Goal: Information Seeking & Learning: Learn about a topic

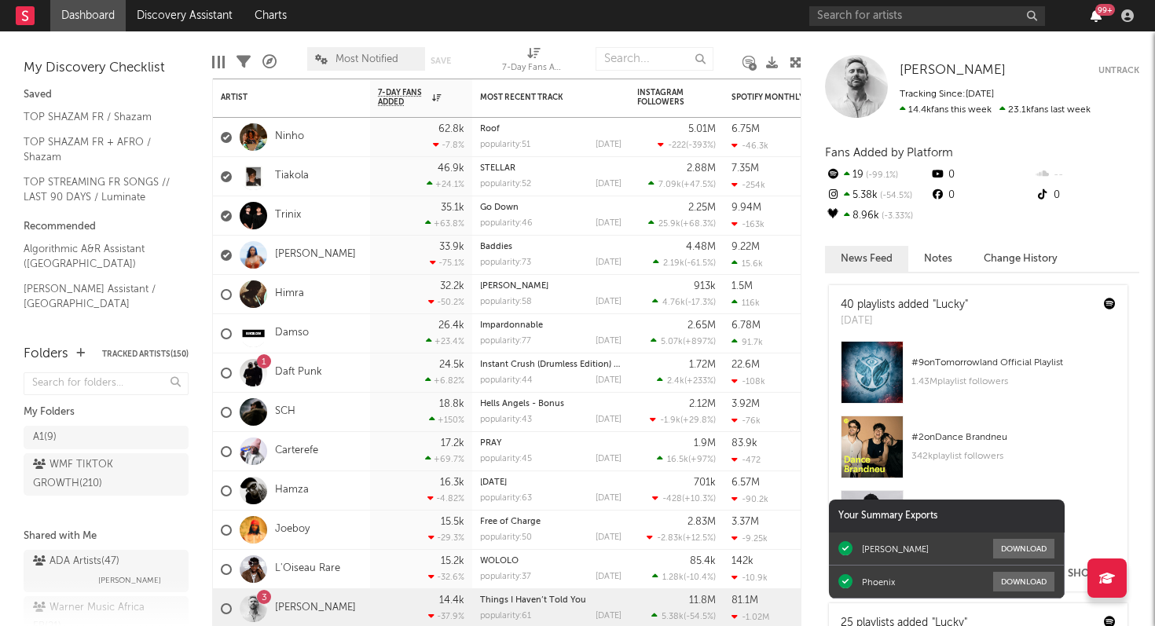
click at [1100, 16] on icon "button" at bounding box center [1096, 15] width 11 height 13
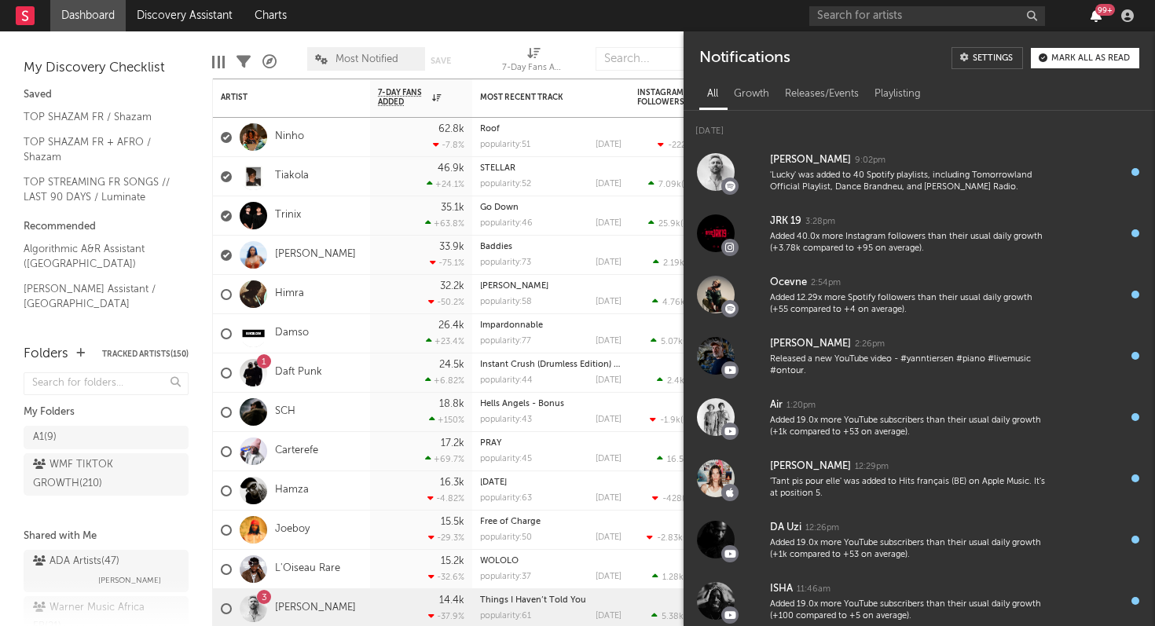
click at [1100, 16] on icon "button" at bounding box center [1096, 15] width 11 height 13
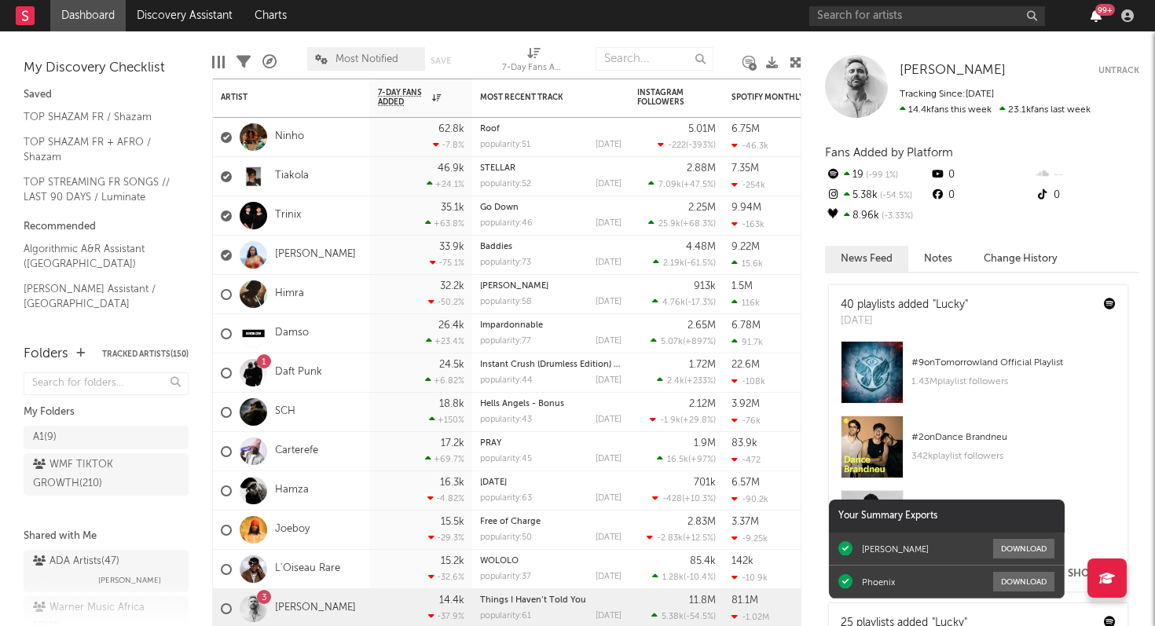
click at [1100, 16] on icon "button" at bounding box center [1096, 15] width 11 height 13
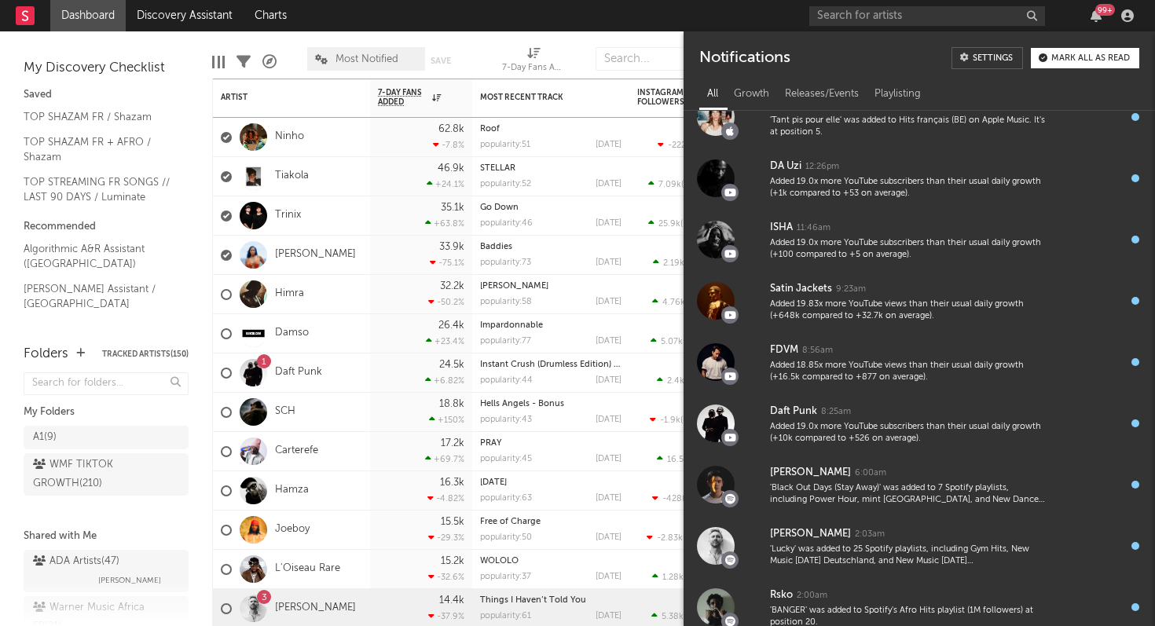
scroll to position [379, 0]
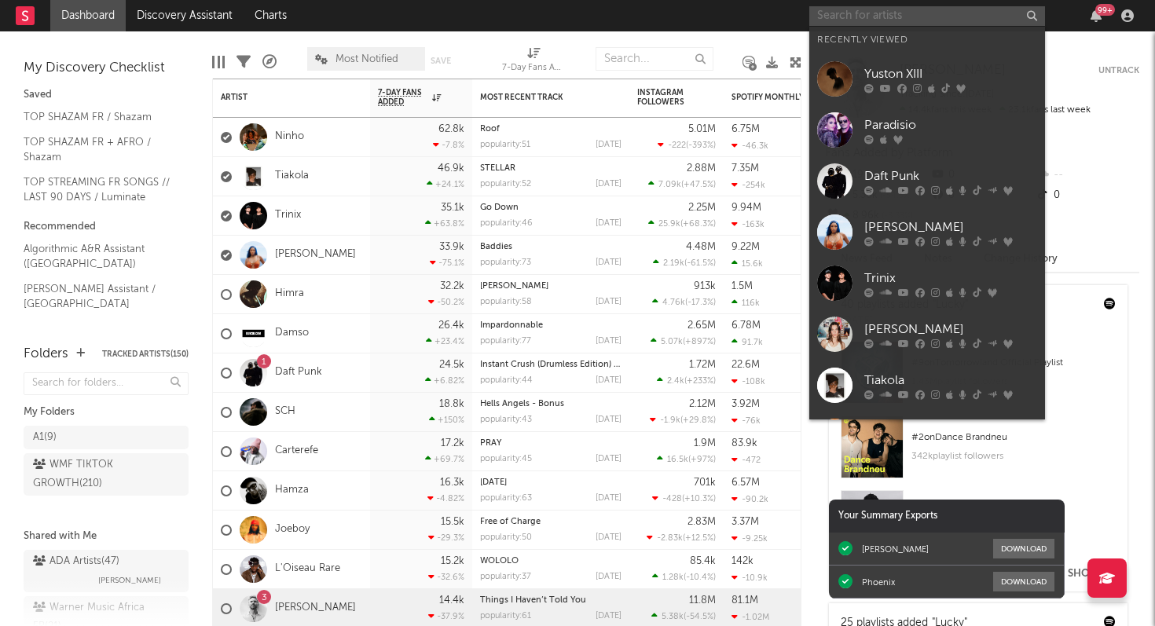
click at [912, 16] on input "text" at bounding box center [928, 16] width 236 height 20
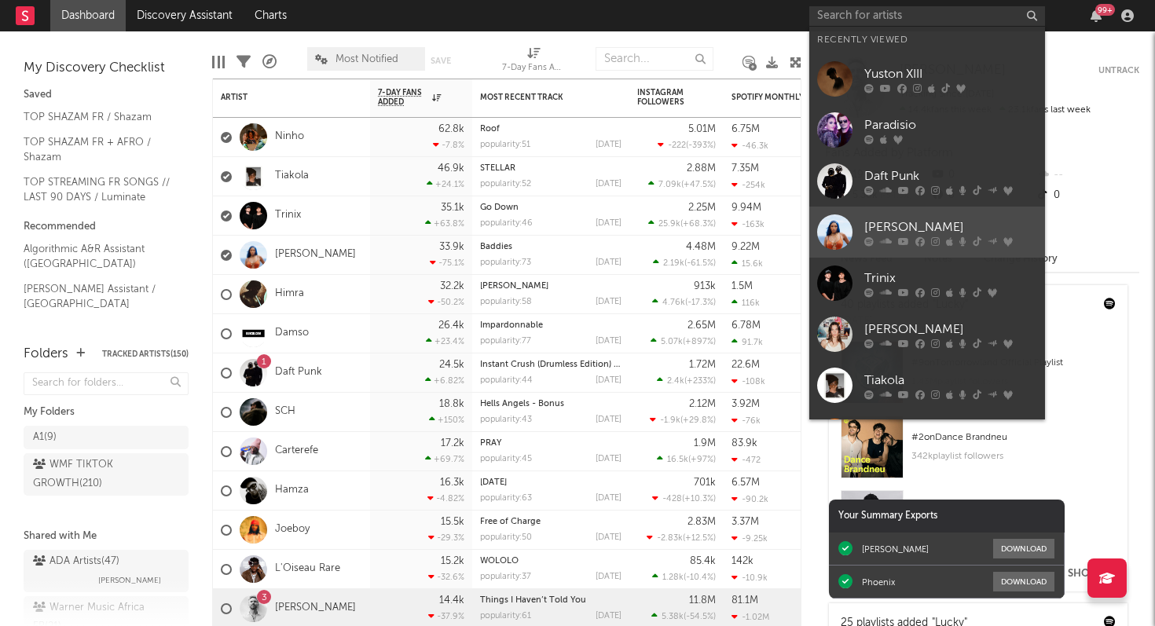
click at [897, 231] on div "[PERSON_NAME]" at bounding box center [951, 227] width 173 height 19
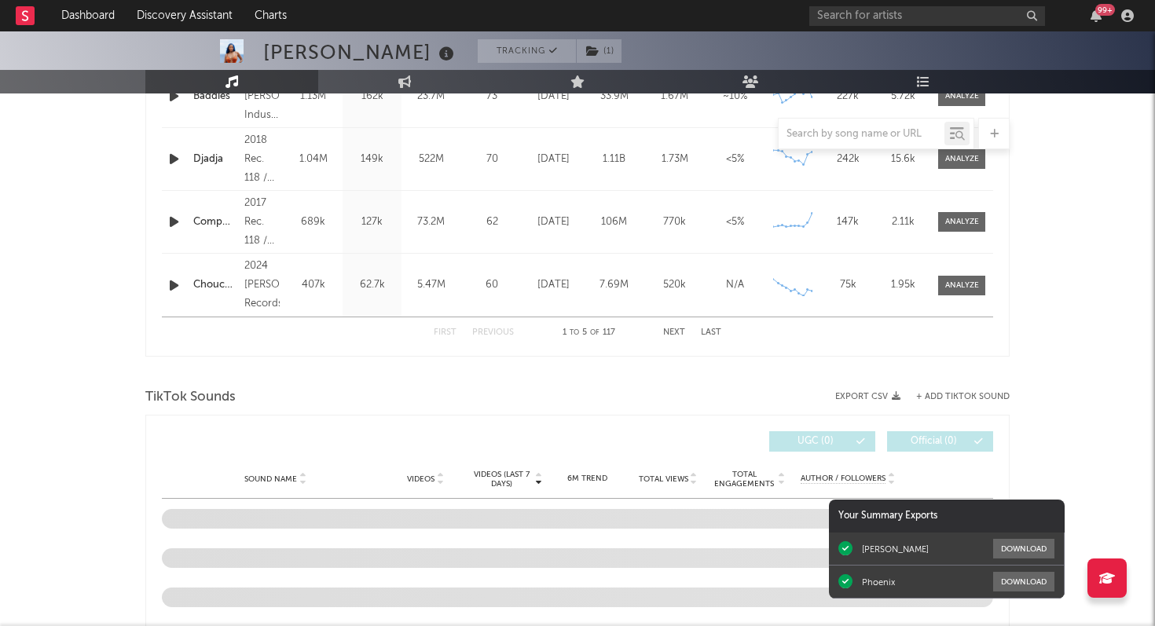
select select "6m"
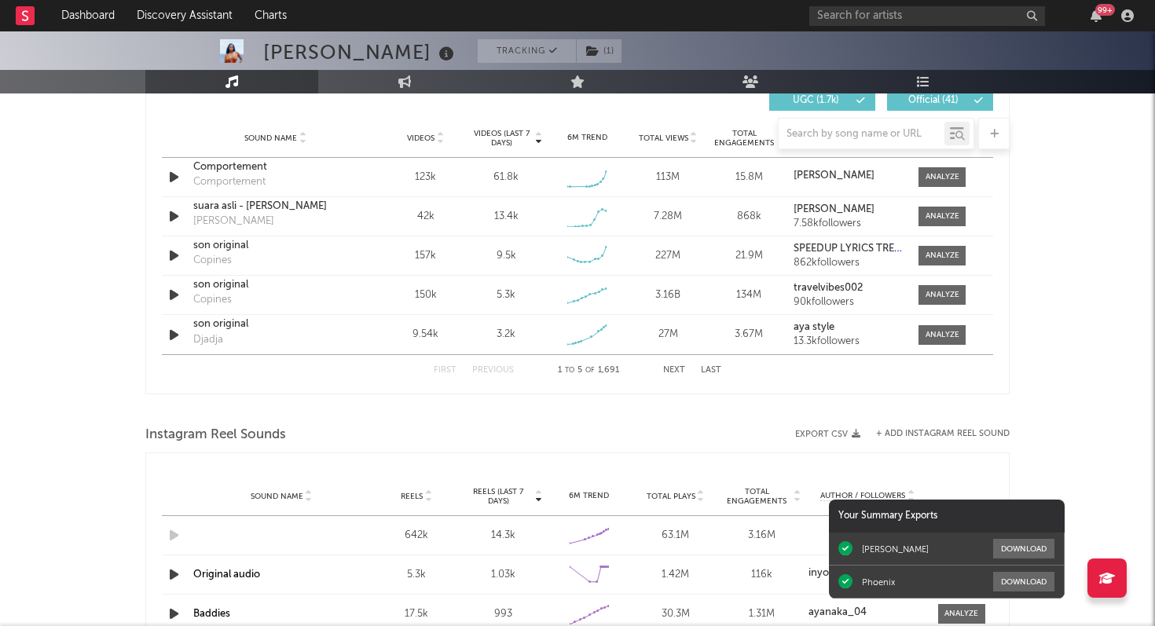
scroll to position [1118, 0]
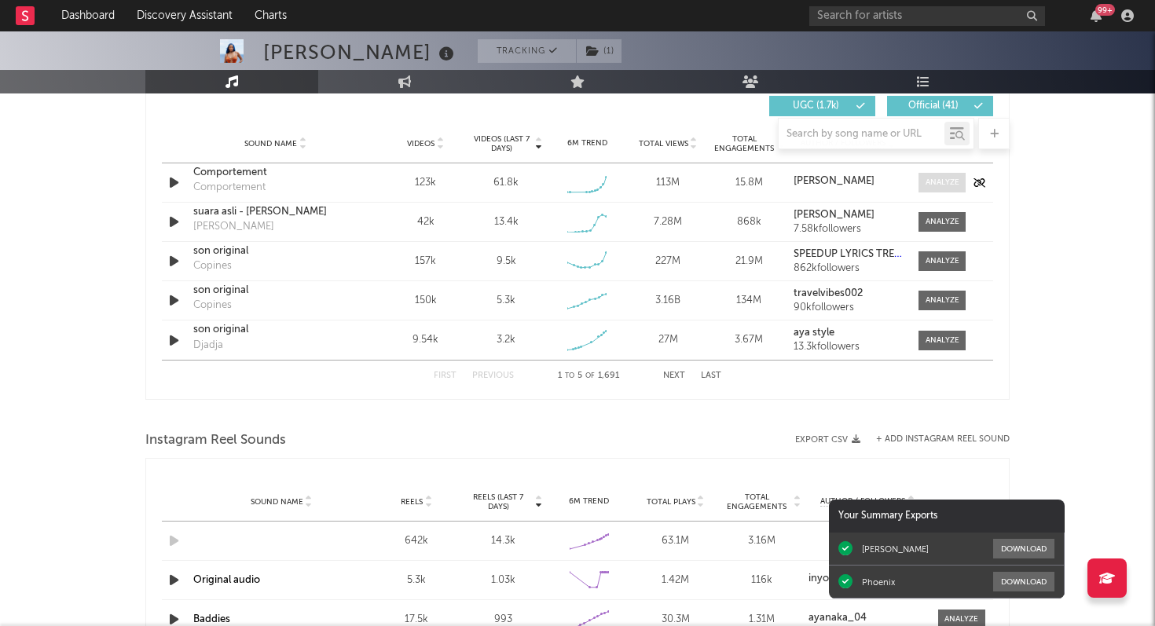
click at [953, 179] on div at bounding box center [943, 183] width 34 height 12
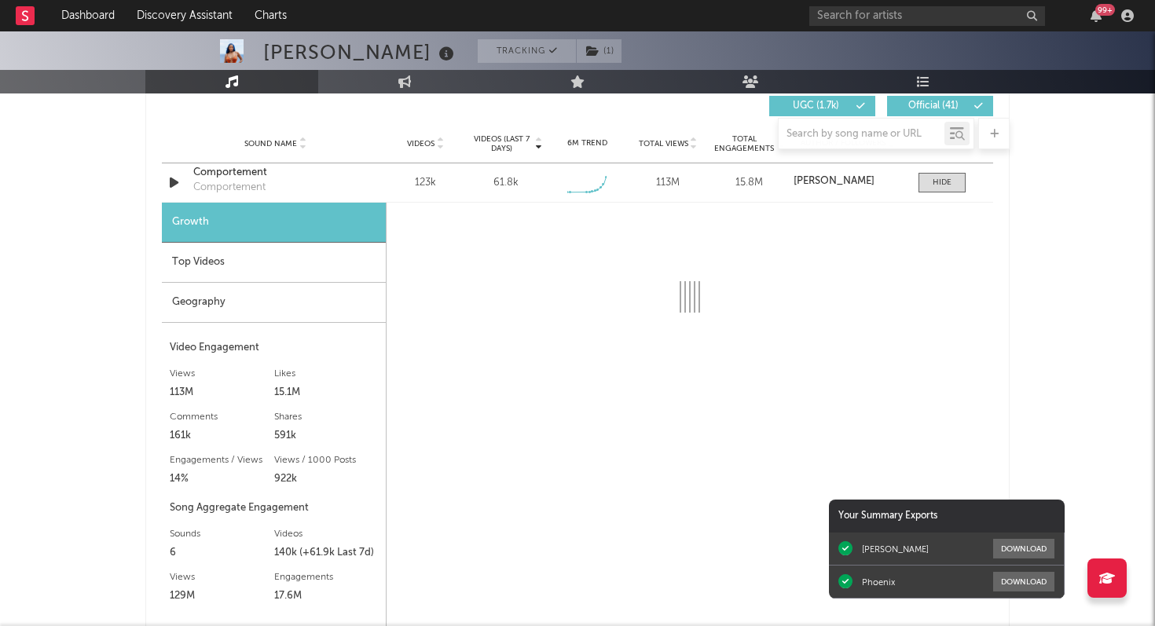
click at [322, 259] on div "Top Videos" at bounding box center [274, 263] width 224 height 40
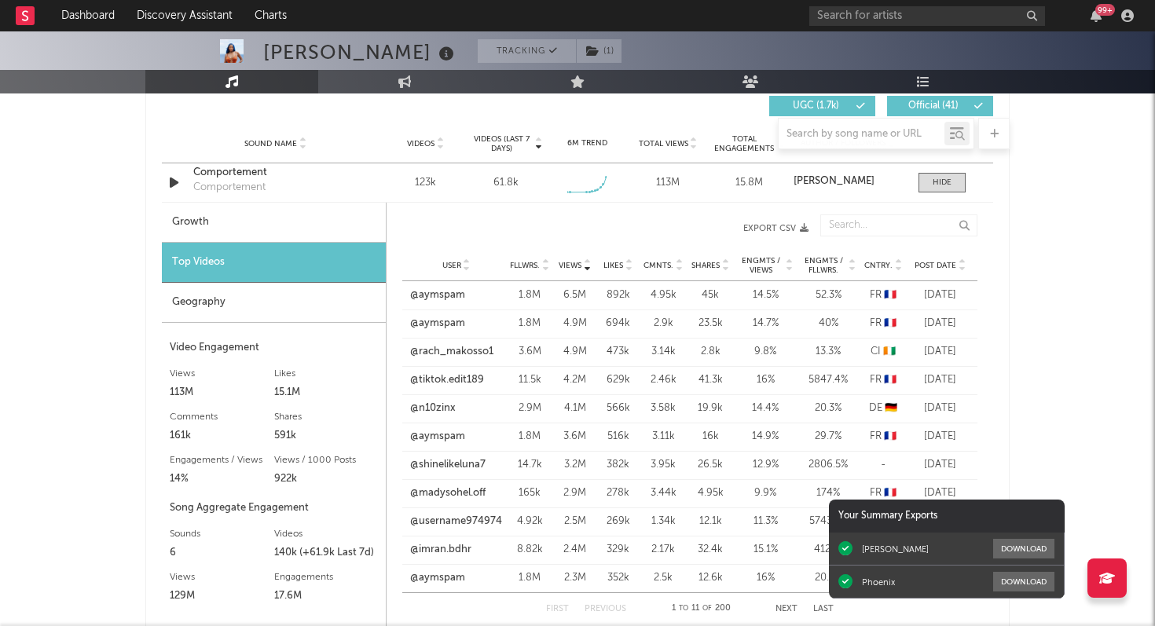
click at [318, 225] on div "Growth" at bounding box center [274, 223] width 224 height 40
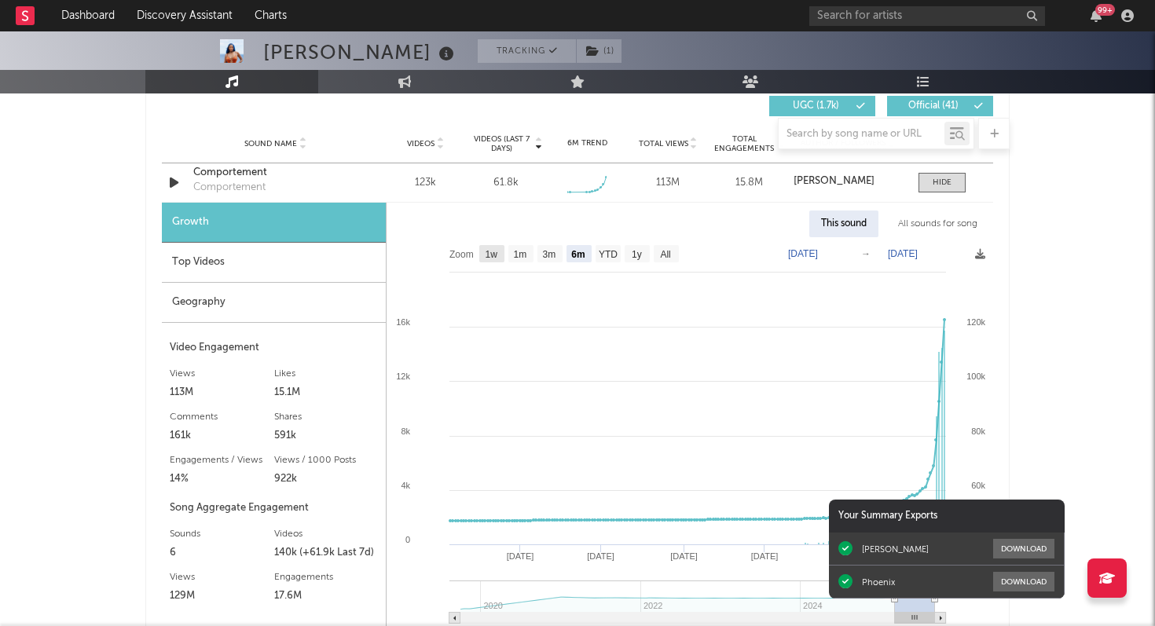
click at [495, 260] on rect at bounding box center [491, 253] width 25 height 17
select select "1w"
type input "[DATE]"
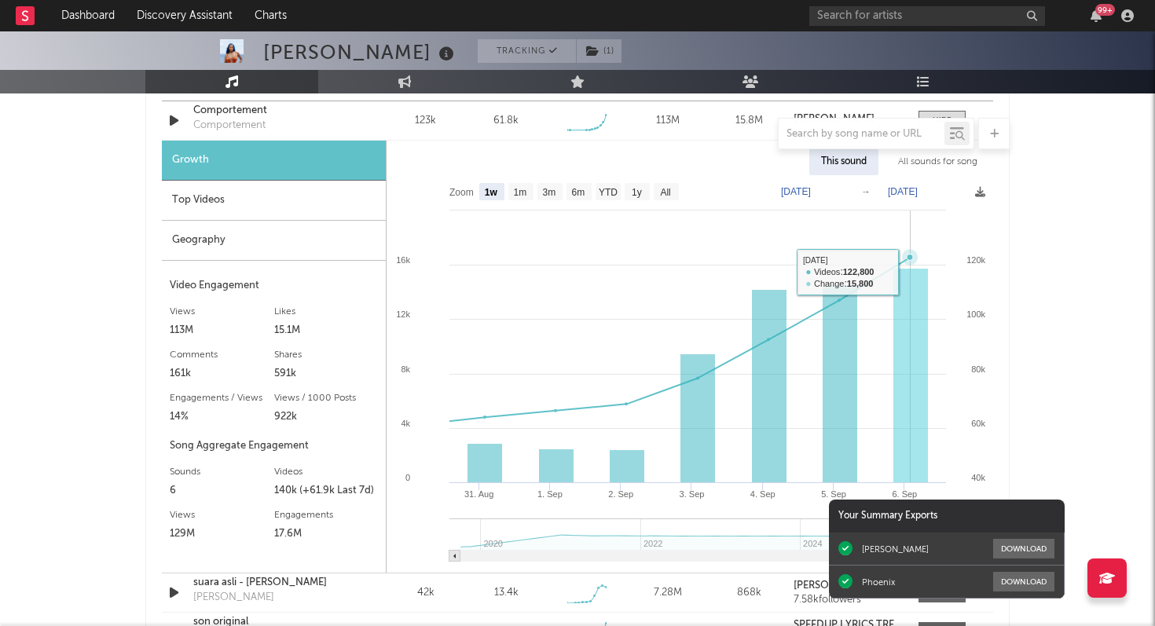
scroll to position [1176, 0]
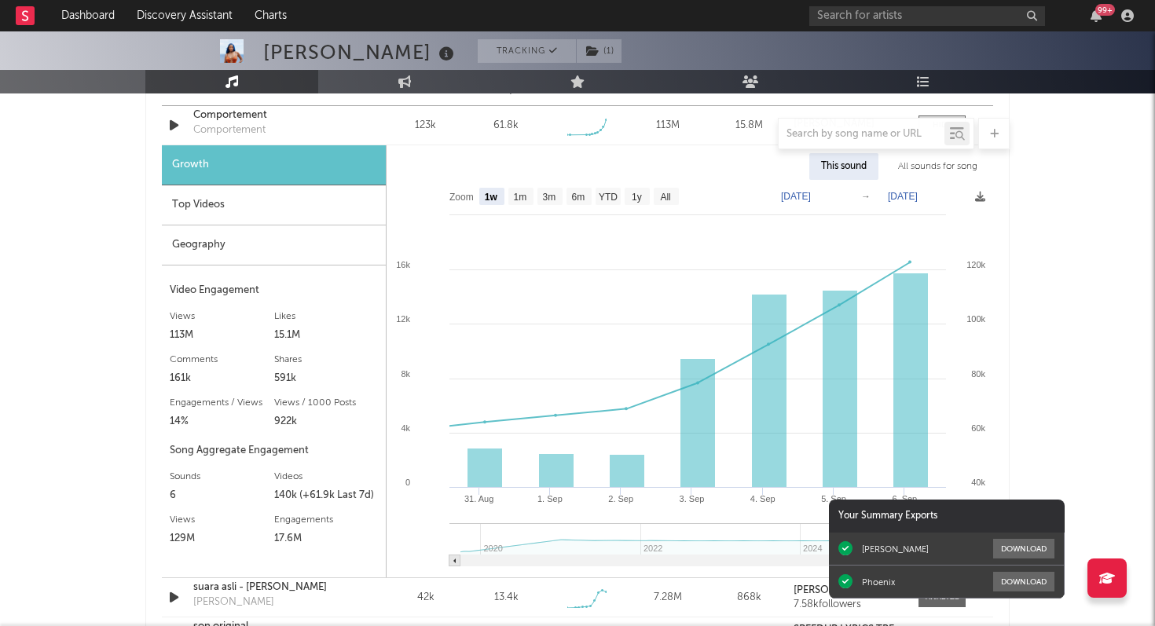
click at [89, 220] on div "[PERSON_NAME] Tracking ( 1 ) [GEOGRAPHIC_DATA] | R&B/Soul Edit Tracking ( 1 ) E…" at bounding box center [577, 439] width 1155 height 3166
click at [215, 201] on div "Top Videos" at bounding box center [274, 205] width 224 height 40
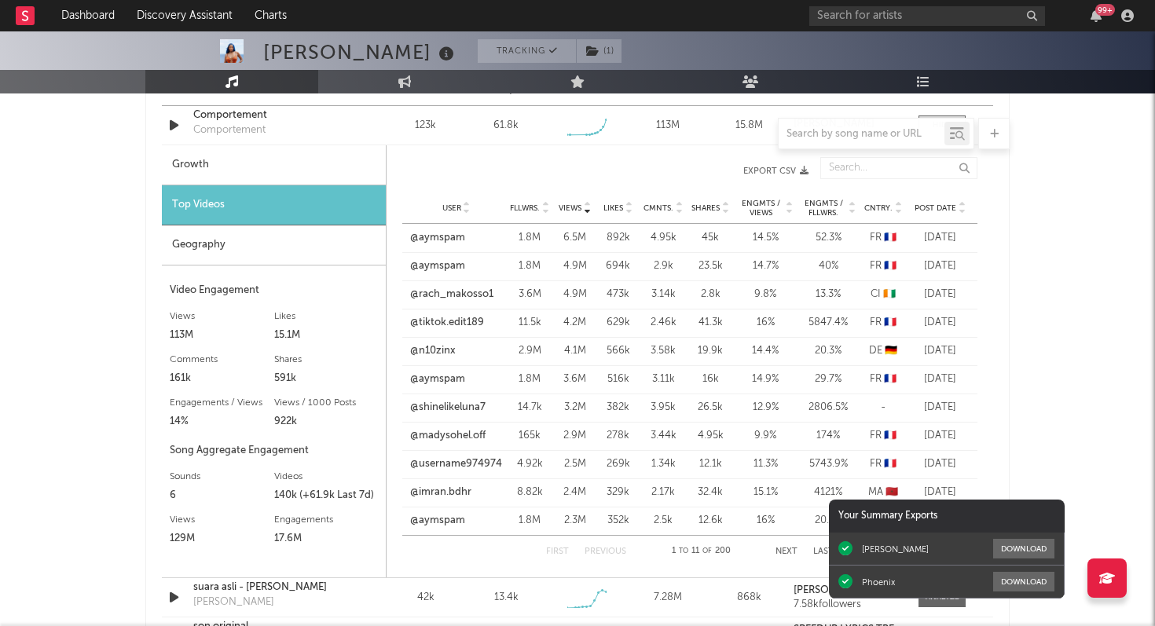
click at [923, 205] on span "Post Date" at bounding box center [936, 208] width 42 height 9
click at [436, 267] on link "@carlhoos_" at bounding box center [438, 267] width 56 height 16
click at [440, 240] on link "@sanparey777" at bounding box center [444, 238] width 68 height 16
click at [433, 296] on link "@n10zinx" at bounding box center [433, 295] width 46 height 16
click at [565, 204] on span "Views" at bounding box center [570, 208] width 23 height 9
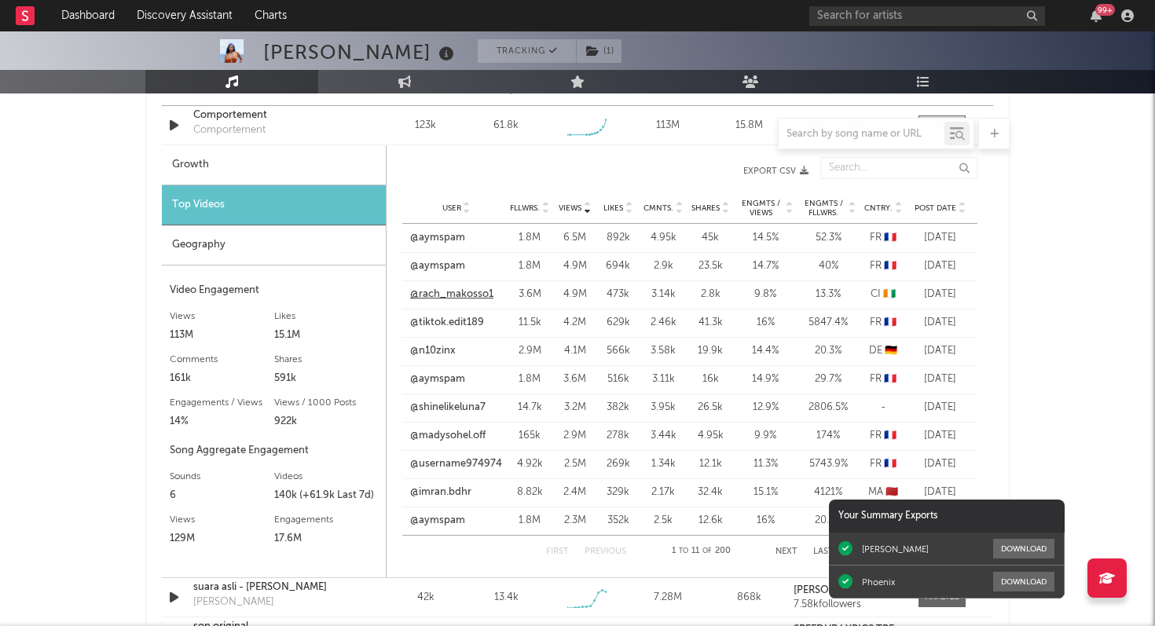
click at [461, 296] on link "@rach_makosso1" at bounding box center [451, 295] width 83 height 16
click at [200, 248] on div "Geography" at bounding box center [274, 246] width 224 height 40
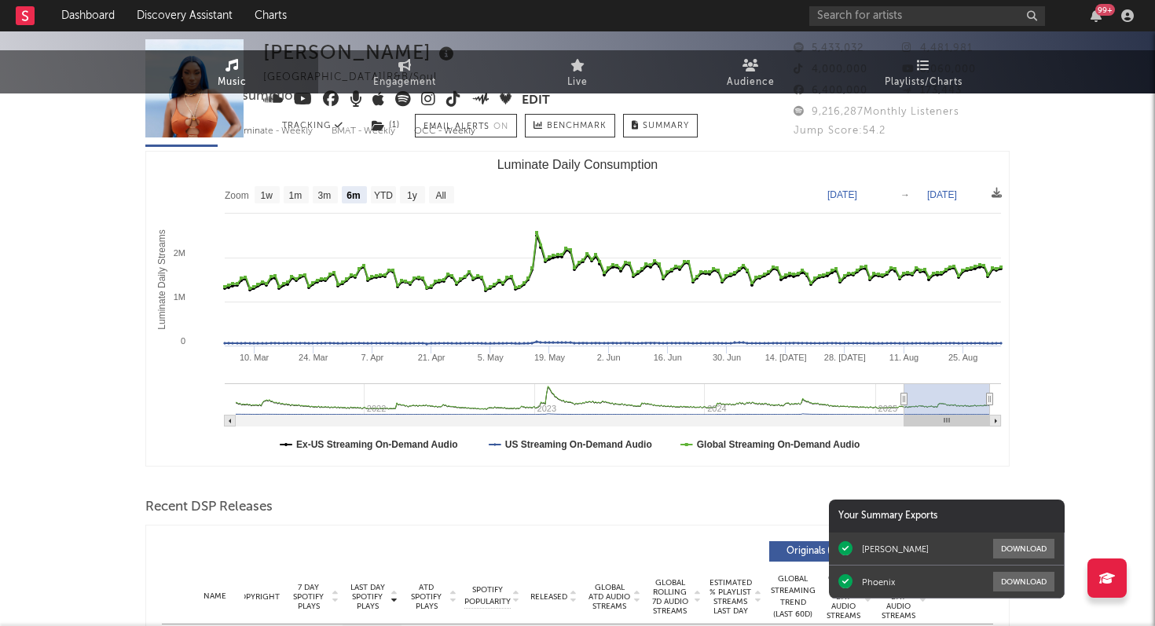
scroll to position [0, 0]
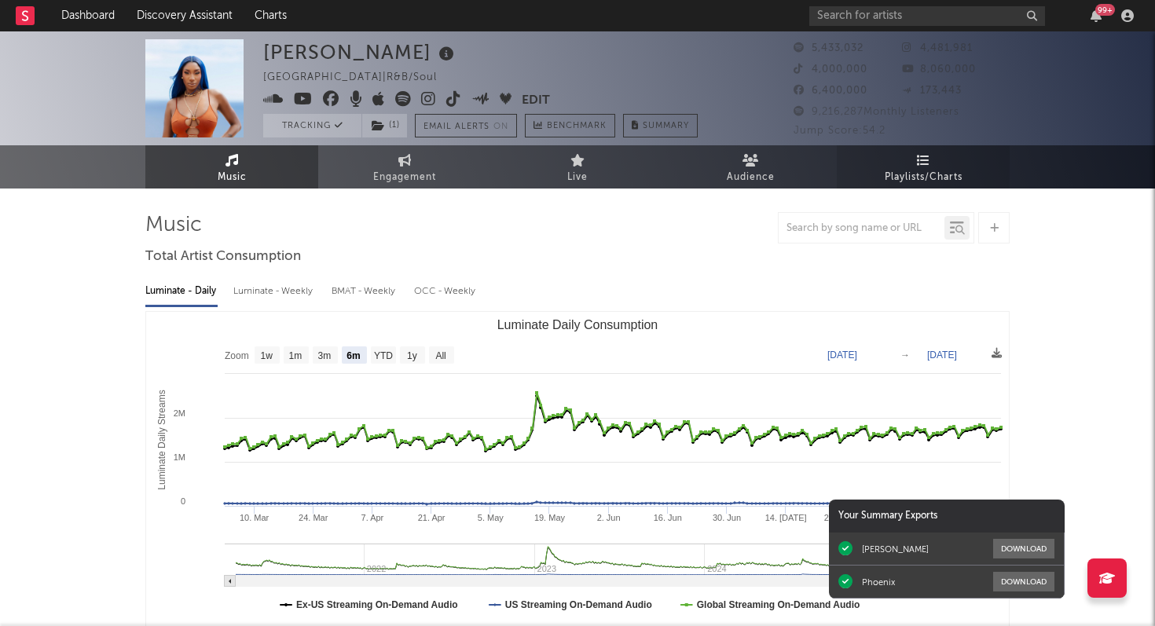
click at [901, 159] on link "Playlists/Charts" at bounding box center [923, 166] width 173 height 43
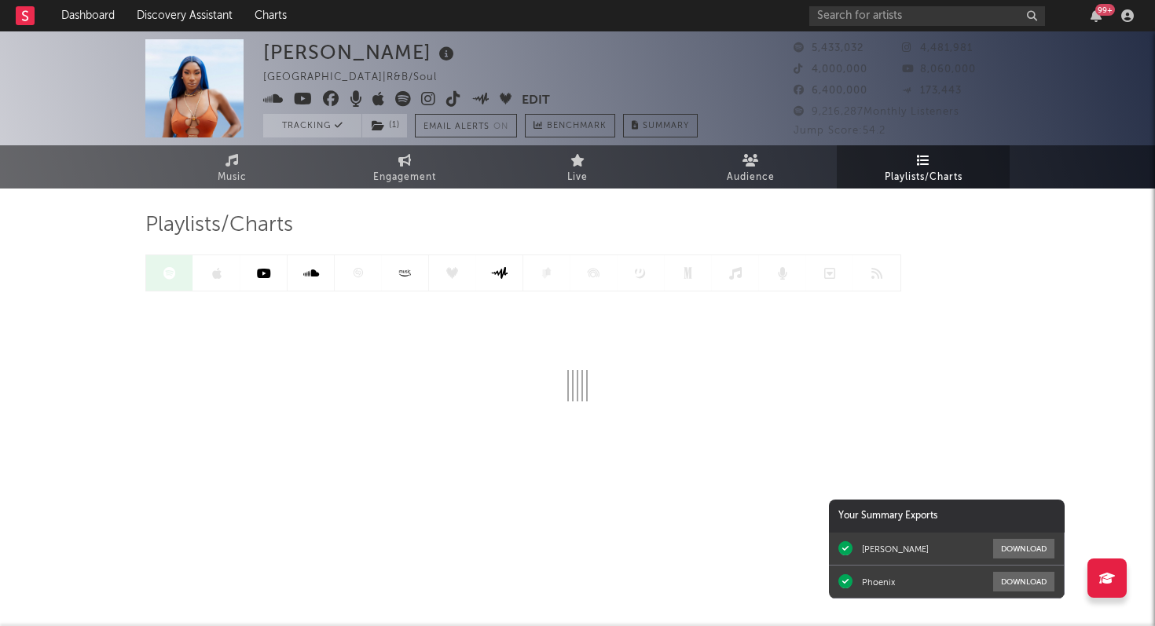
click at [359, 274] on div at bounding box center [523, 273] width 756 height 37
click at [359, 274] on icon at bounding box center [358, 272] width 9 height 9
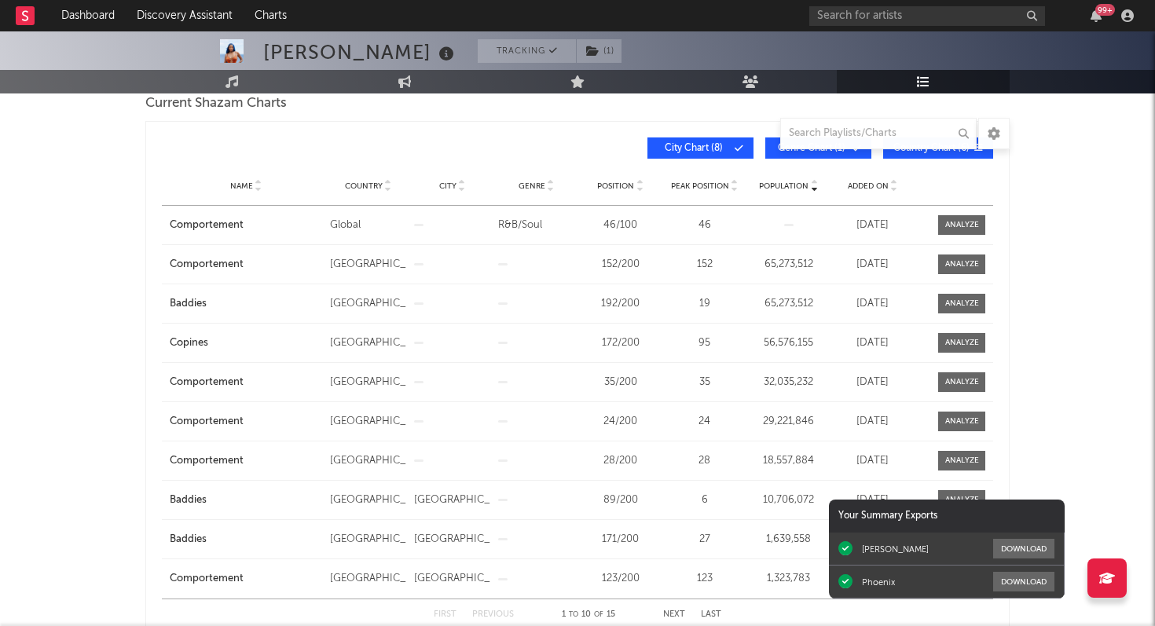
scroll to position [243, 0]
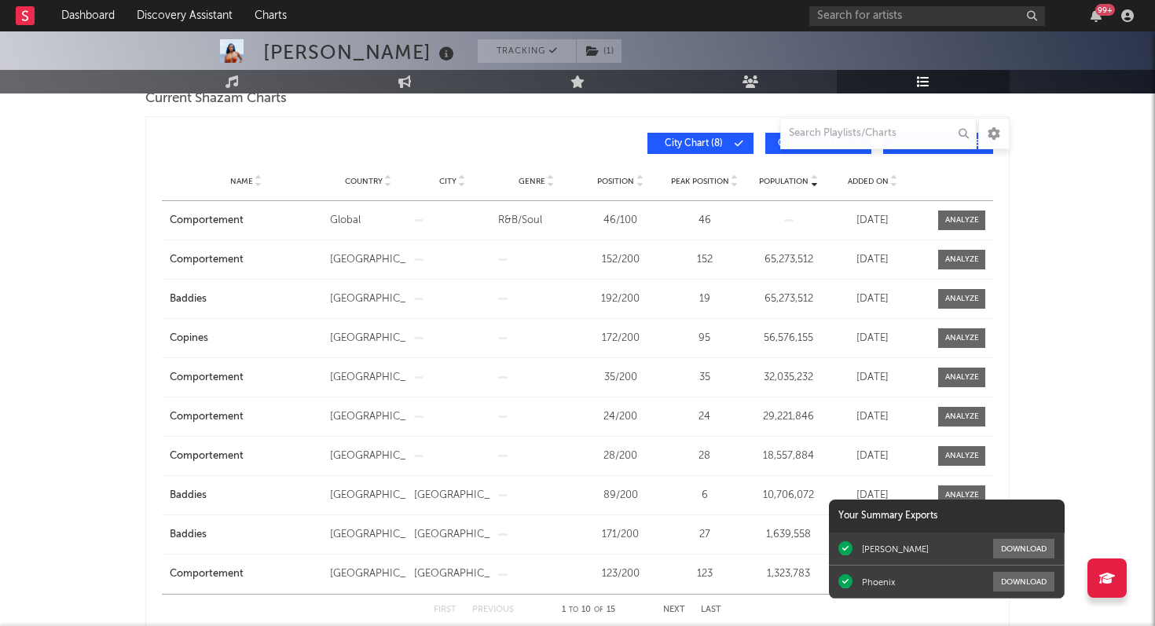
click at [866, 173] on div "Name Country City Genre Position Peak Position Population Added On Exit Date" at bounding box center [578, 181] width 832 height 39
click at [867, 177] on span "Added On" at bounding box center [868, 181] width 41 height 9
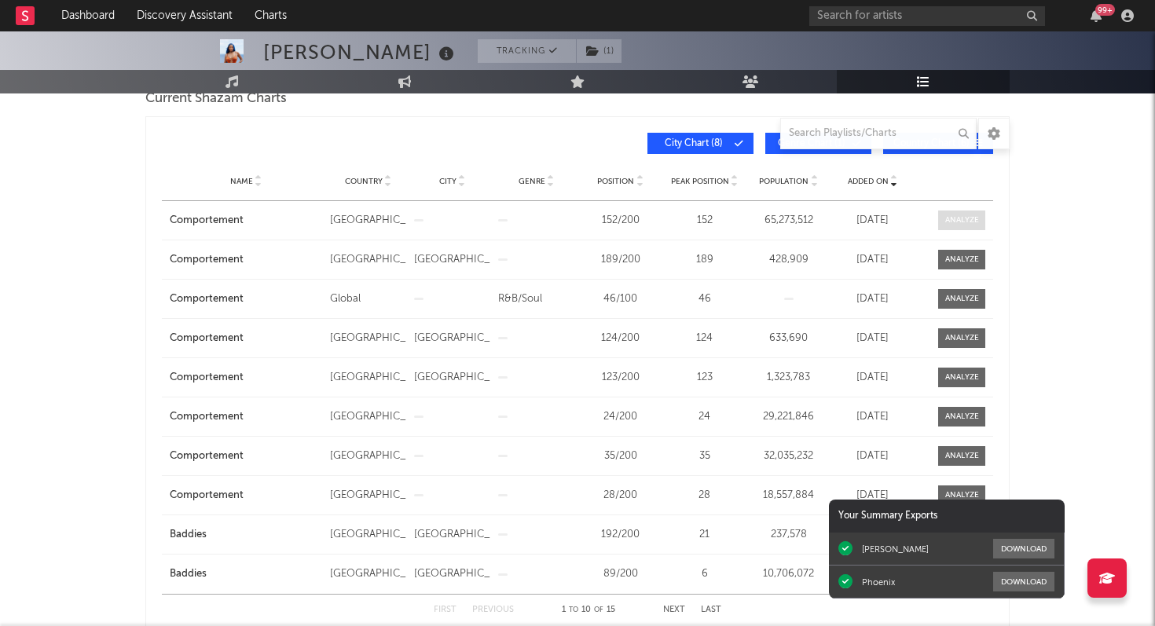
click at [959, 215] on div at bounding box center [962, 221] width 34 height 12
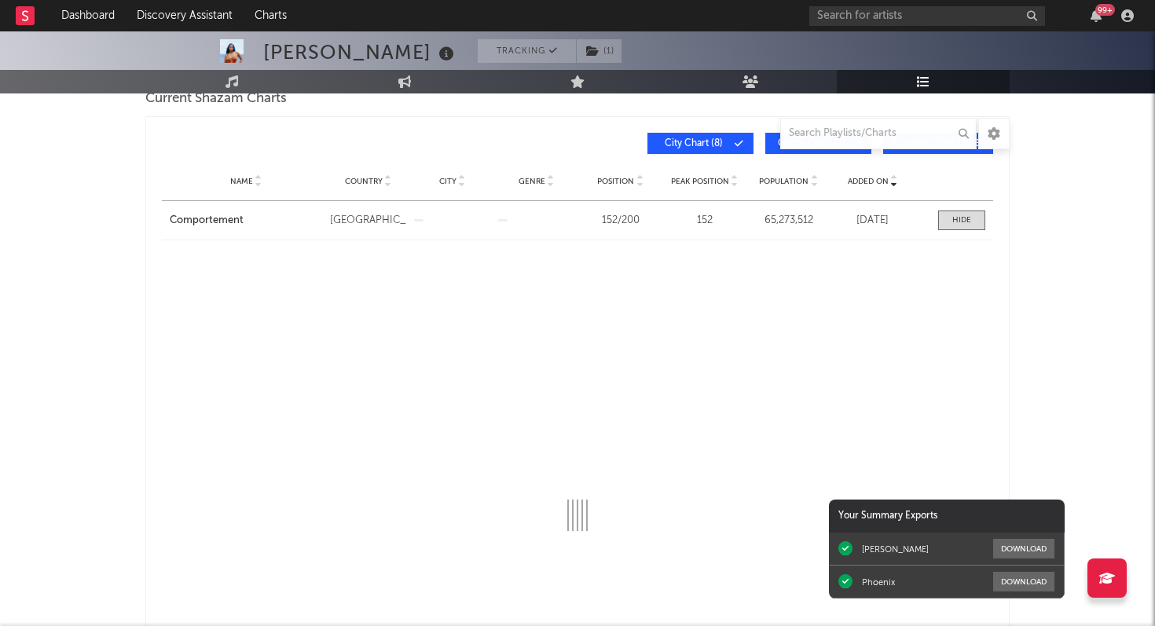
select select "All"
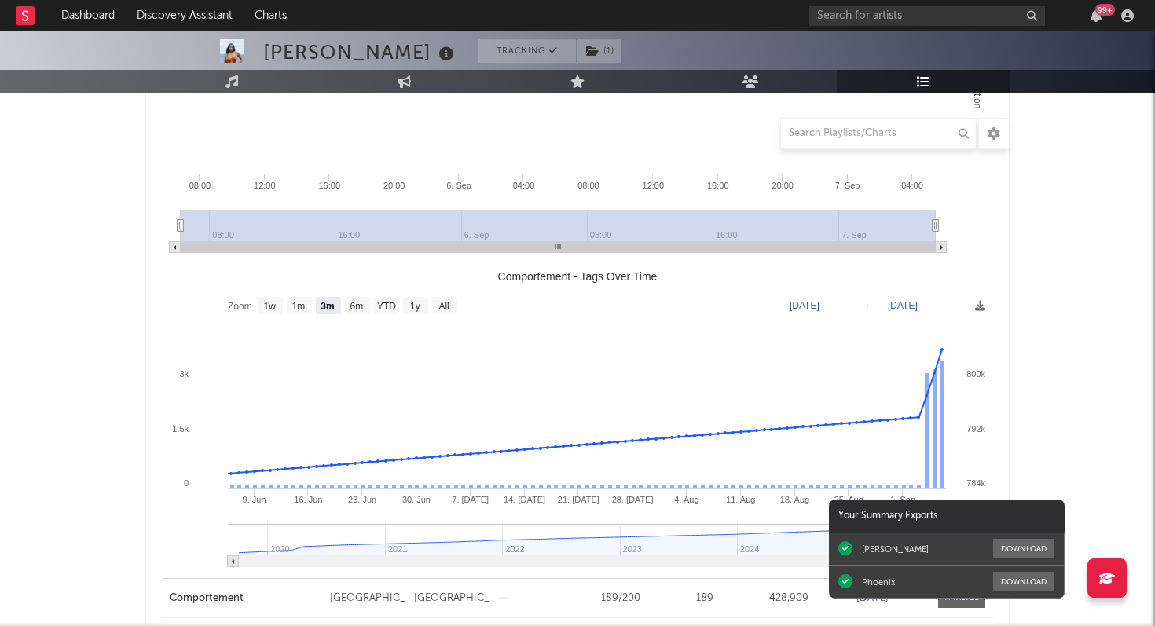
scroll to position [537, 0]
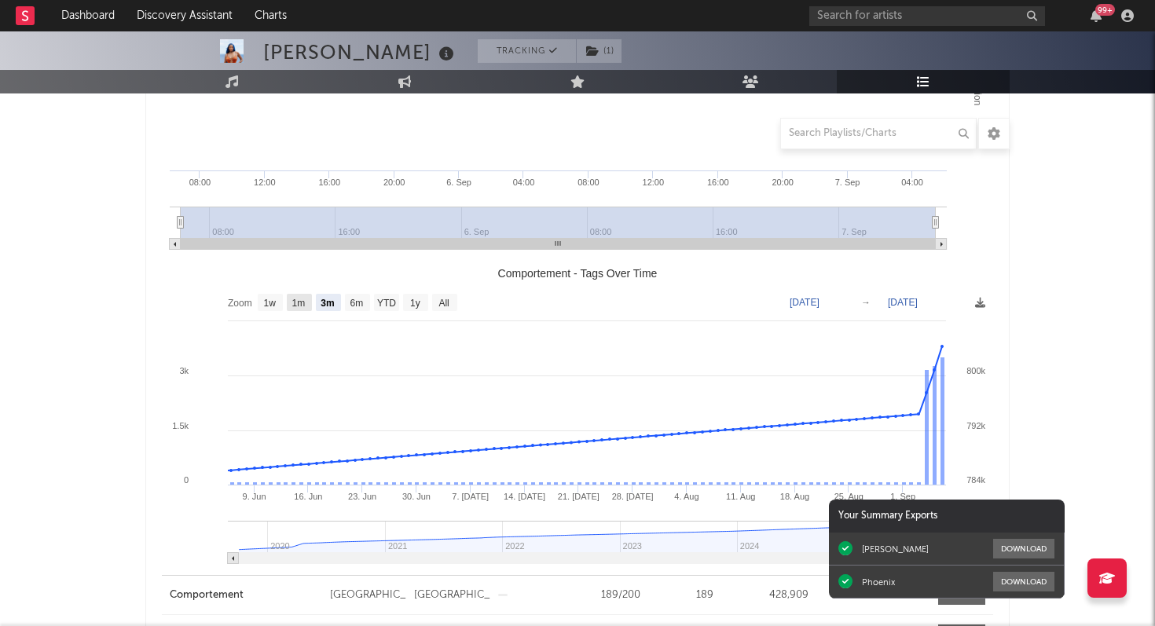
click at [305, 303] on text "1m" at bounding box center [298, 303] width 13 height 11
select select "1m"
type input "[DATE]"
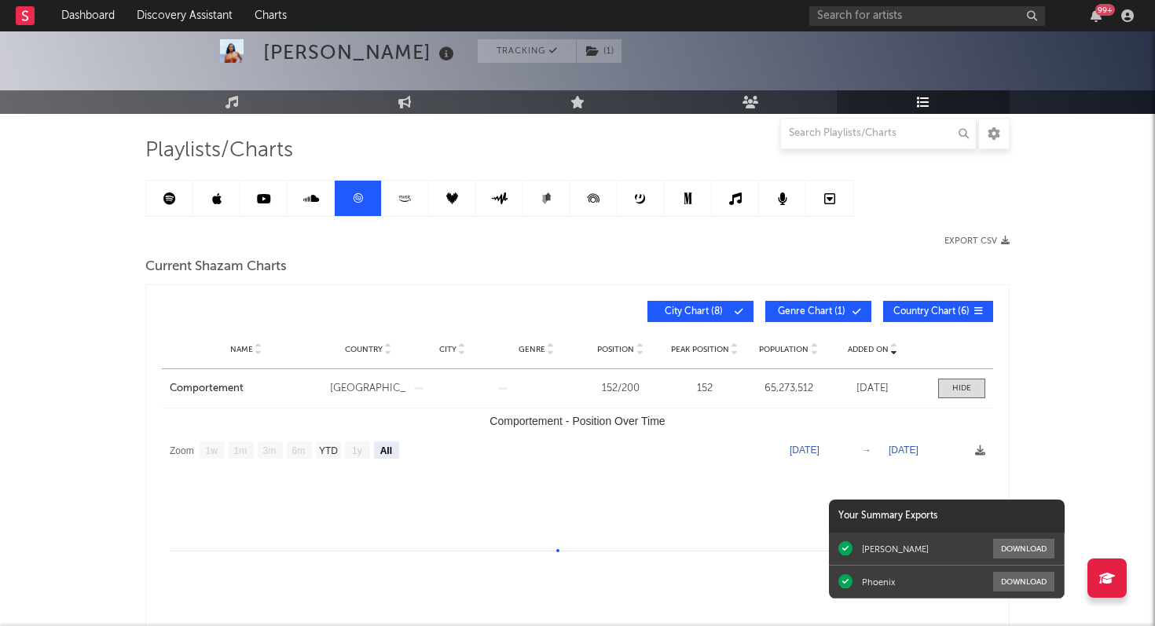
scroll to position [0, 0]
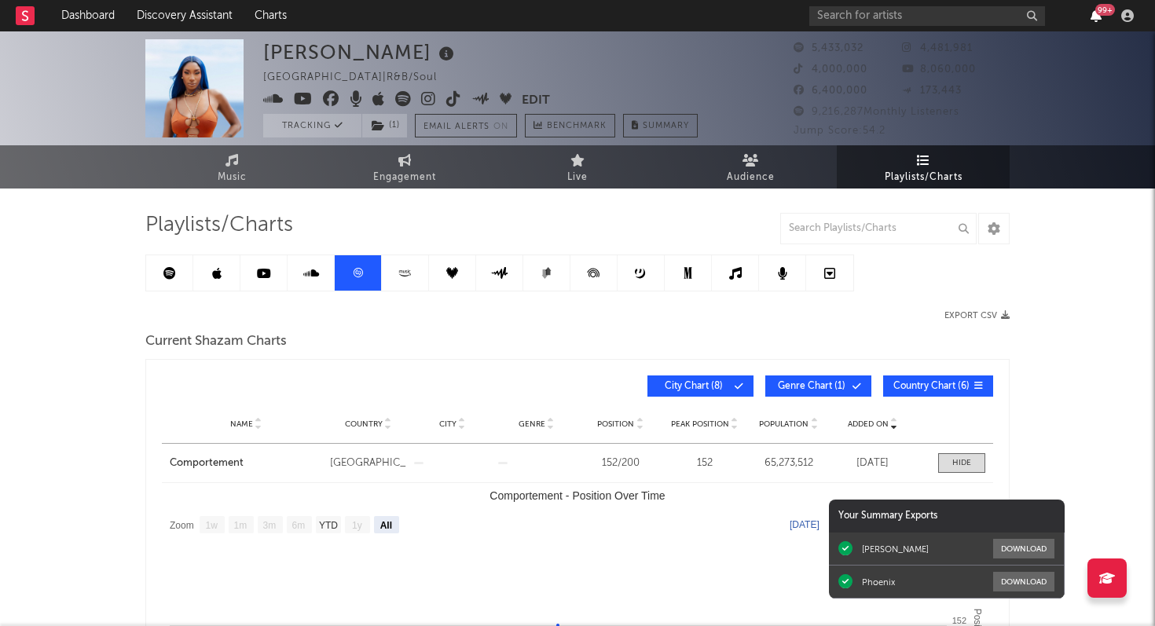
click at [1095, 14] on icon "button" at bounding box center [1096, 15] width 11 height 13
